Goal: Task Accomplishment & Management: Manage account settings

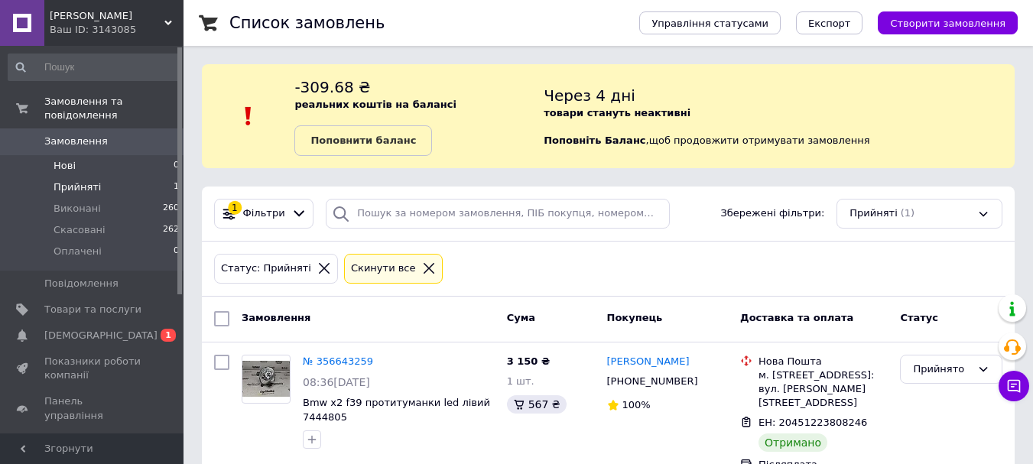
click at [76, 155] on li "Нові 0" at bounding box center [94, 165] width 188 height 21
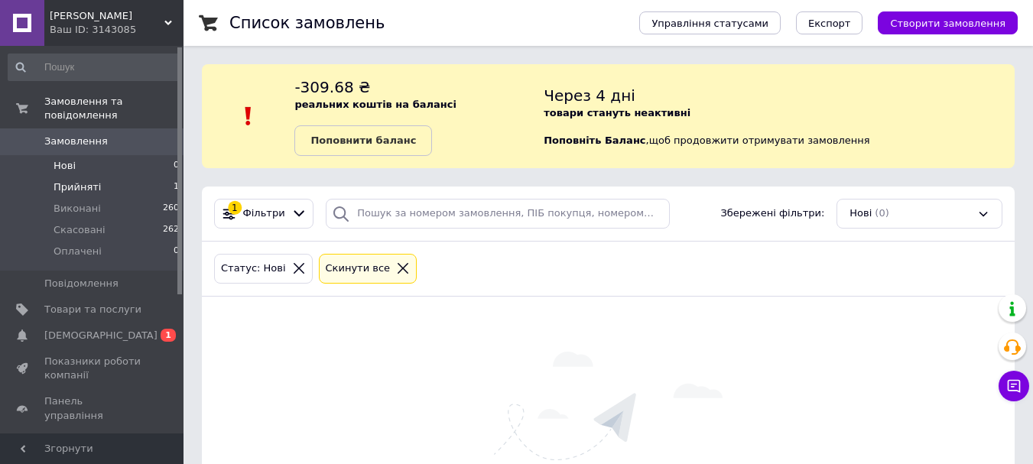
click at [96, 177] on li "Прийняті 1" at bounding box center [94, 187] width 188 height 21
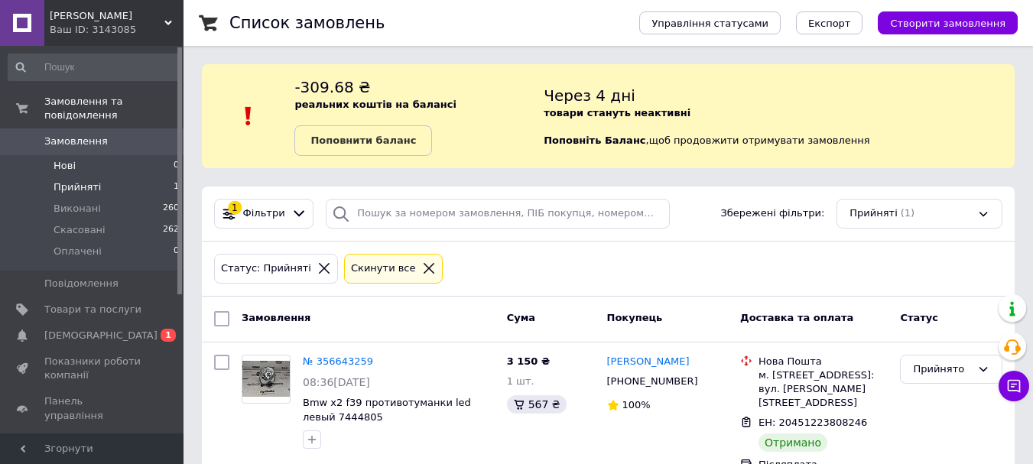
click at [77, 155] on li "Нові 0" at bounding box center [94, 165] width 188 height 21
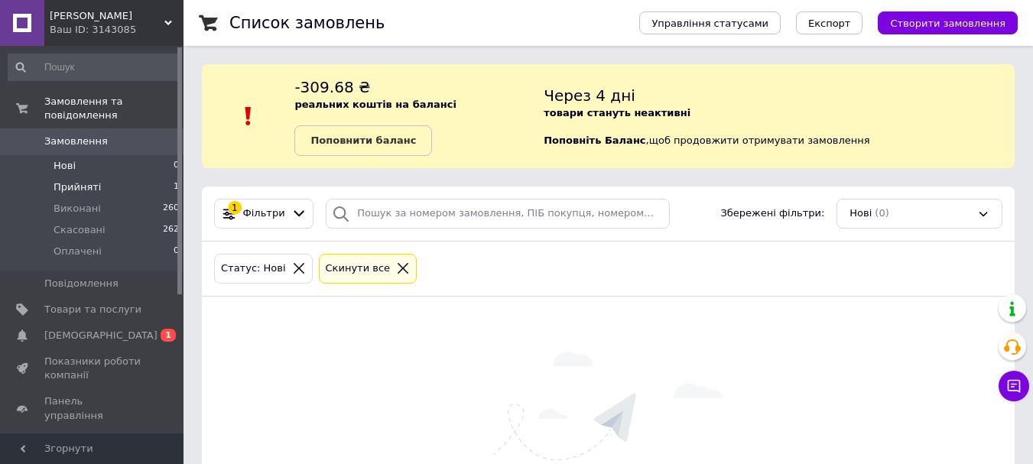
click at [89, 180] on span "Прийняті" at bounding box center [77, 187] width 47 height 14
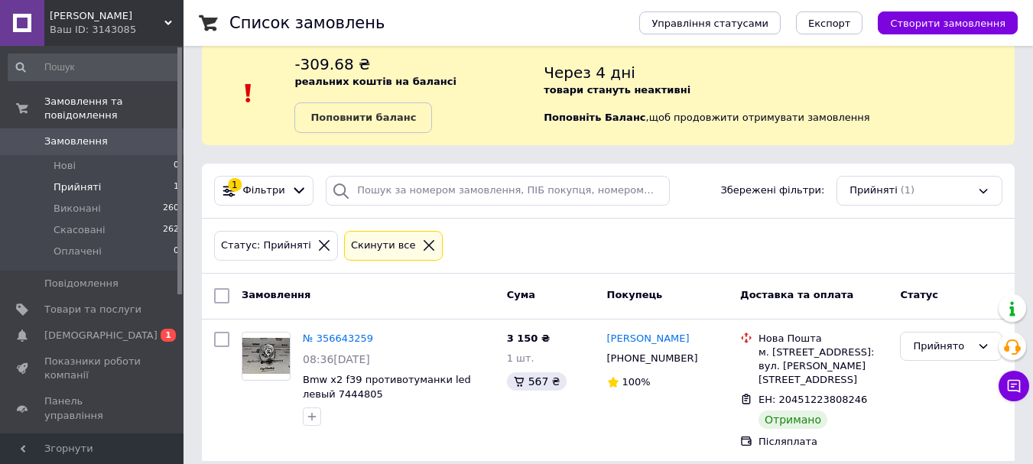
scroll to position [38, 0]
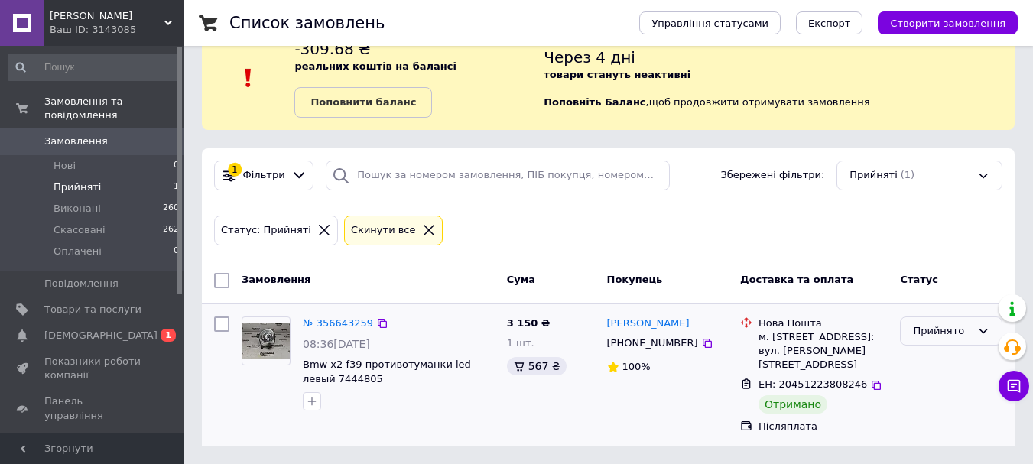
click at [957, 336] on div "Прийнято" at bounding box center [942, 331] width 58 height 16
click at [949, 359] on li "Виконано" at bounding box center [951, 363] width 101 height 28
click at [65, 160] on li "Нові 0" at bounding box center [94, 165] width 188 height 21
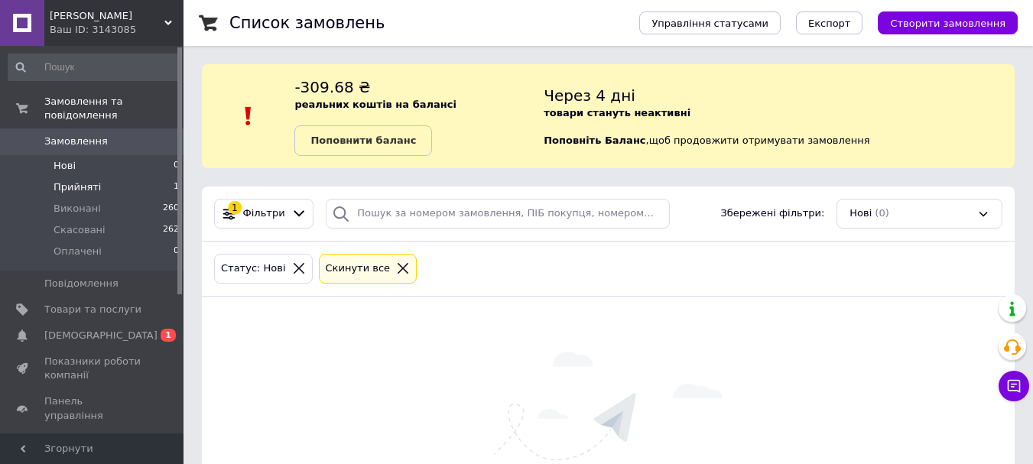
click at [136, 177] on li "Прийняті 1" at bounding box center [94, 187] width 188 height 21
click at [117, 155] on li "Нові 0" at bounding box center [94, 165] width 188 height 21
click at [70, 180] on span "Прийняті" at bounding box center [77, 187] width 47 height 14
